Goal: Task Accomplishment & Management: Manage account settings

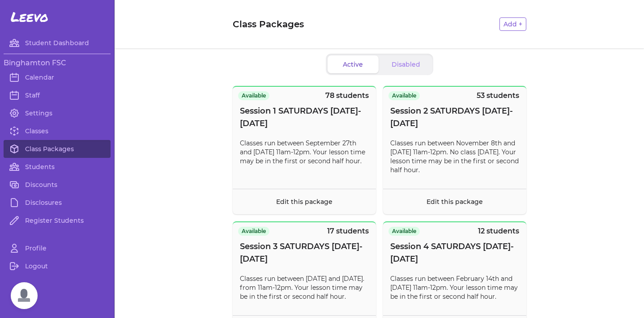
scroll to position [507, 0]
click at [42, 222] on link "Register Students" at bounding box center [57, 221] width 107 height 18
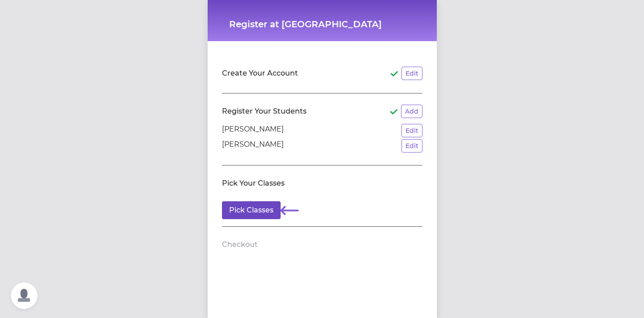
click at [248, 209] on button "Pick Classes" at bounding box center [251, 210] width 59 height 18
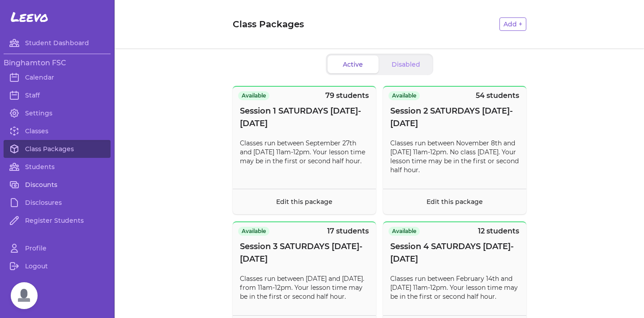
click at [35, 186] on link "Discounts" at bounding box center [57, 185] width 107 height 18
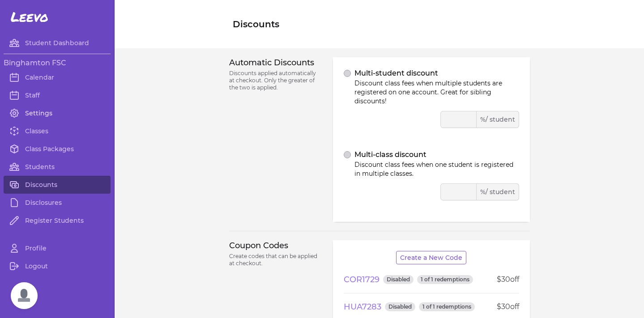
click at [40, 108] on link "Settings" at bounding box center [57, 113] width 107 height 18
select select "NY"
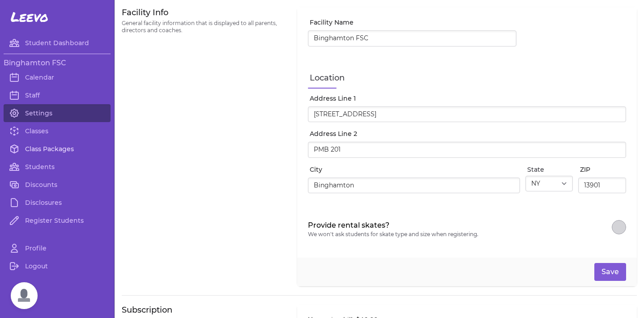
click at [44, 147] on link "Class Packages" at bounding box center [57, 149] width 107 height 18
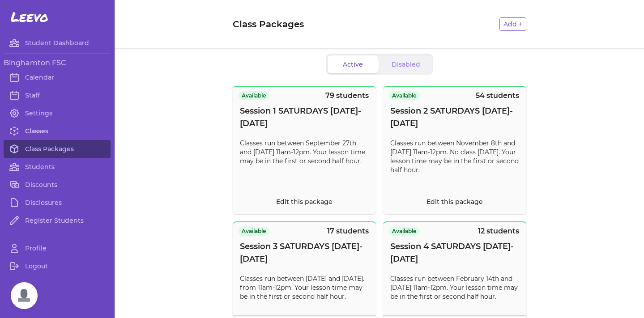
click at [22, 137] on link "Classes" at bounding box center [57, 131] width 107 height 18
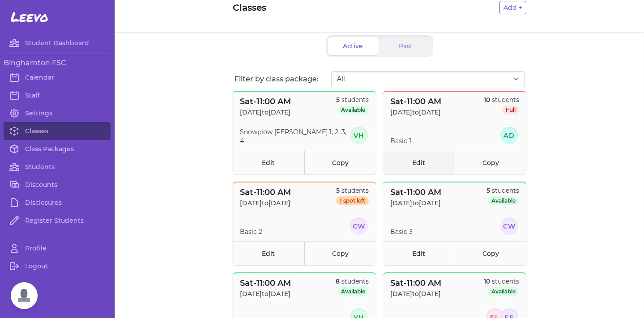
scroll to position [14, 0]
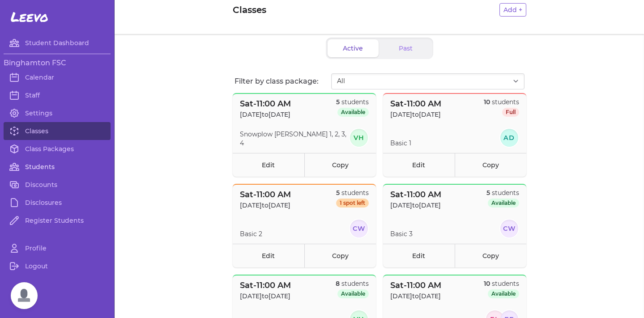
click at [31, 172] on link "Students" at bounding box center [57, 167] width 107 height 18
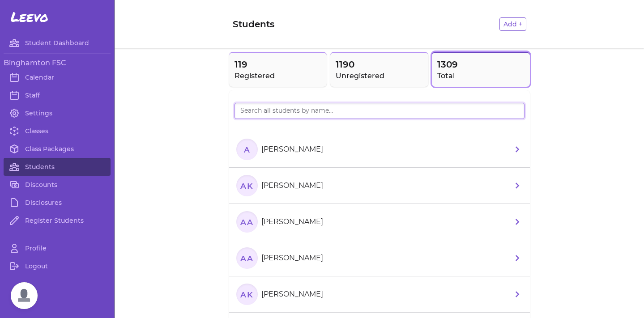
click at [252, 115] on input "search" at bounding box center [380, 111] width 290 height 16
type input "ange"
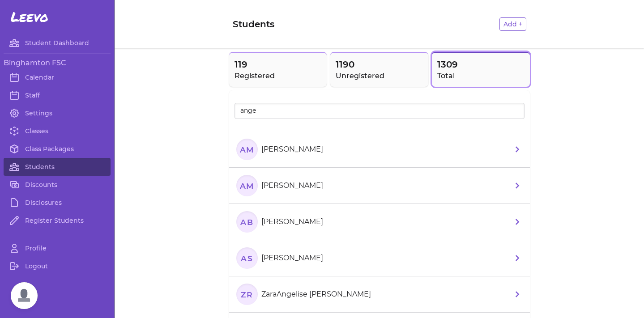
click at [287, 272] on li "AS [PERSON_NAME]" at bounding box center [379, 258] width 301 height 36
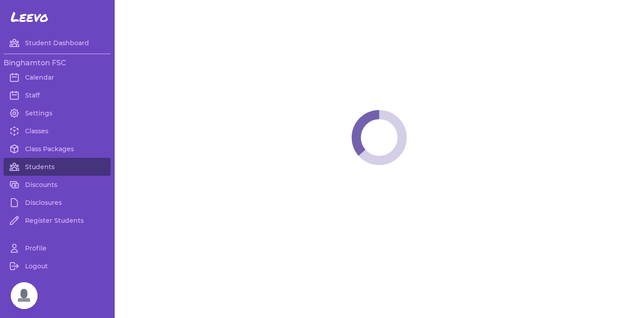
select select "NY"
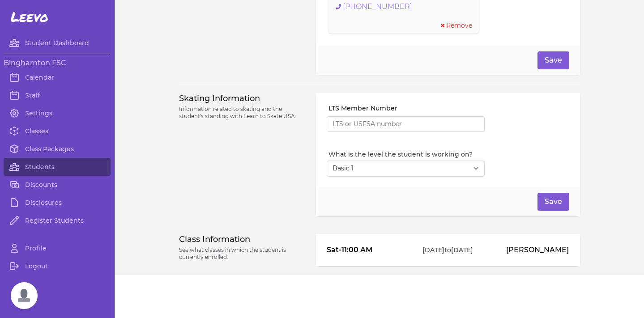
scroll to position [723, 0]
select select "2"
click at [548, 200] on button "Save" at bounding box center [554, 202] width 32 height 18
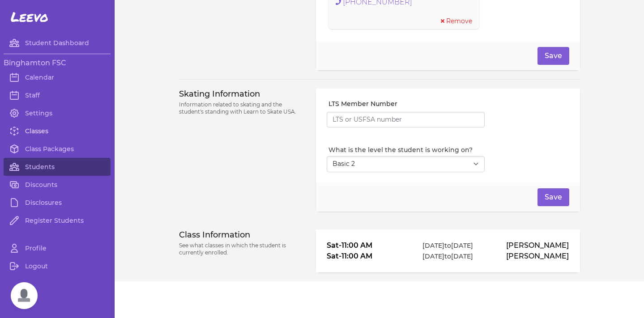
click at [51, 133] on link "Classes" at bounding box center [57, 131] width 107 height 18
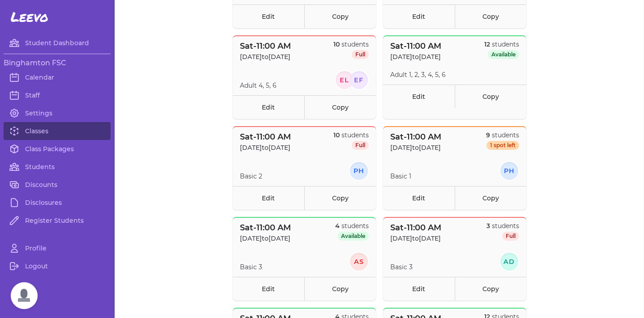
scroll to position [360, 0]
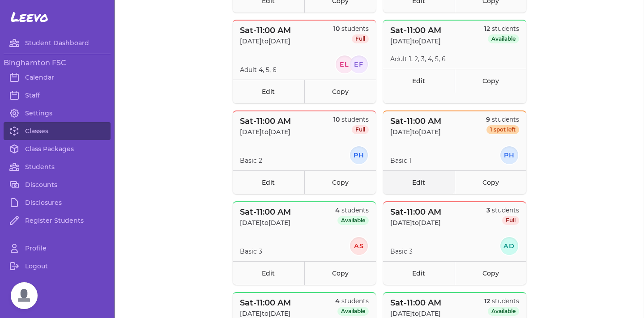
click at [424, 175] on link "Edit" at bounding box center [419, 183] width 72 height 24
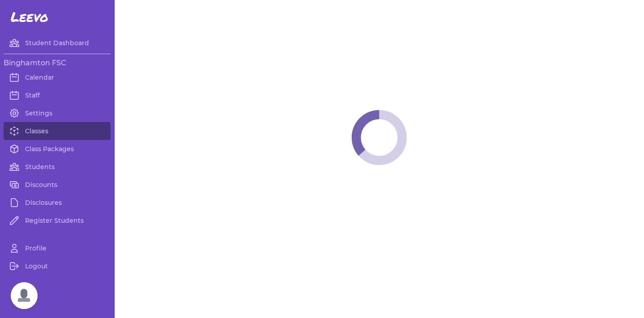
select select "6"
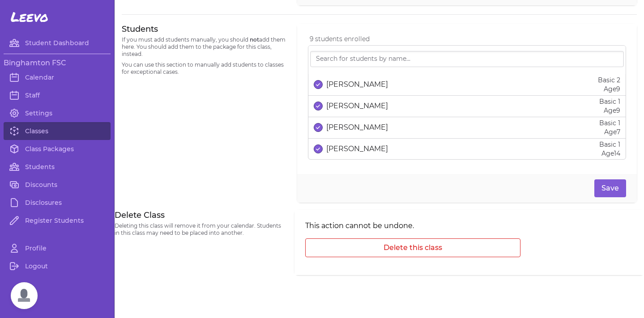
scroll to position [590, 0]
click at [329, 78] on div "[PERSON_NAME] Basic 2 Age [DEMOGRAPHIC_DATA]" at bounding box center [467, 85] width 307 height 18
click at [615, 187] on button "Save" at bounding box center [610, 189] width 32 height 18
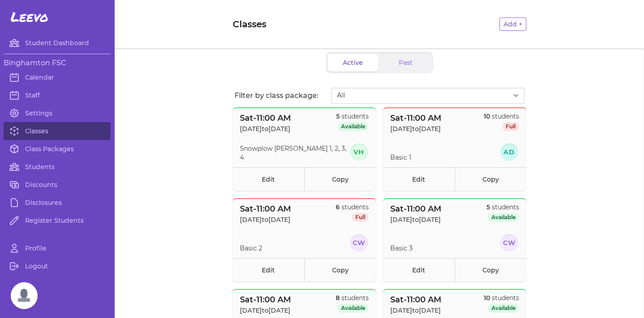
click at [32, 2] on nav "Leevo Student Dashboard Binghamton FSC Calendar Staff Settings Classes Class Pa…" at bounding box center [57, 159] width 115 height 318
click at [30, 147] on link "Class Packages" at bounding box center [57, 149] width 107 height 18
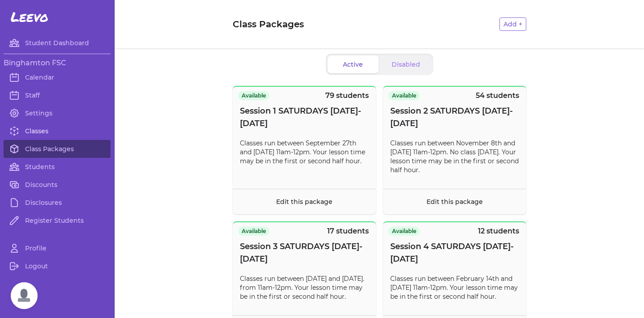
click at [45, 126] on link "Classes" at bounding box center [57, 131] width 107 height 18
